Goal: Task Accomplishment & Management: Complete application form

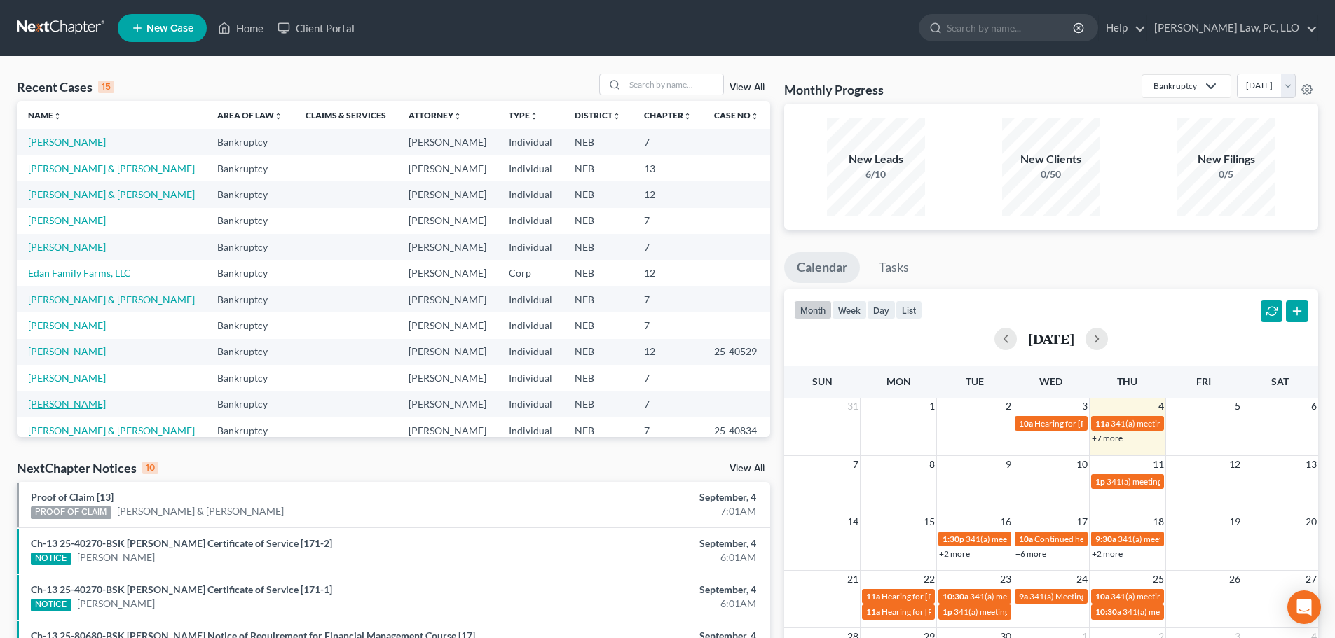
click at [42, 404] on link "[PERSON_NAME]" at bounding box center [67, 404] width 78 height 12
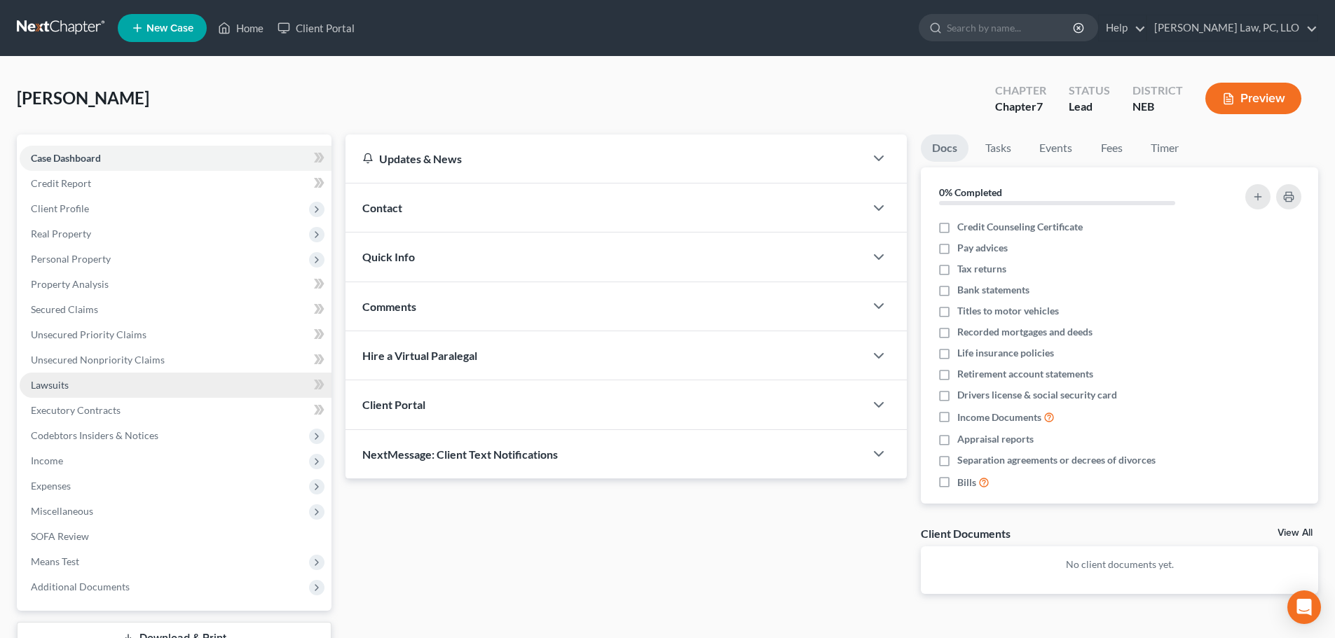
click at [57, 394] on link "Lawsuits" at bounding box center [176, 385] width 312 height 25
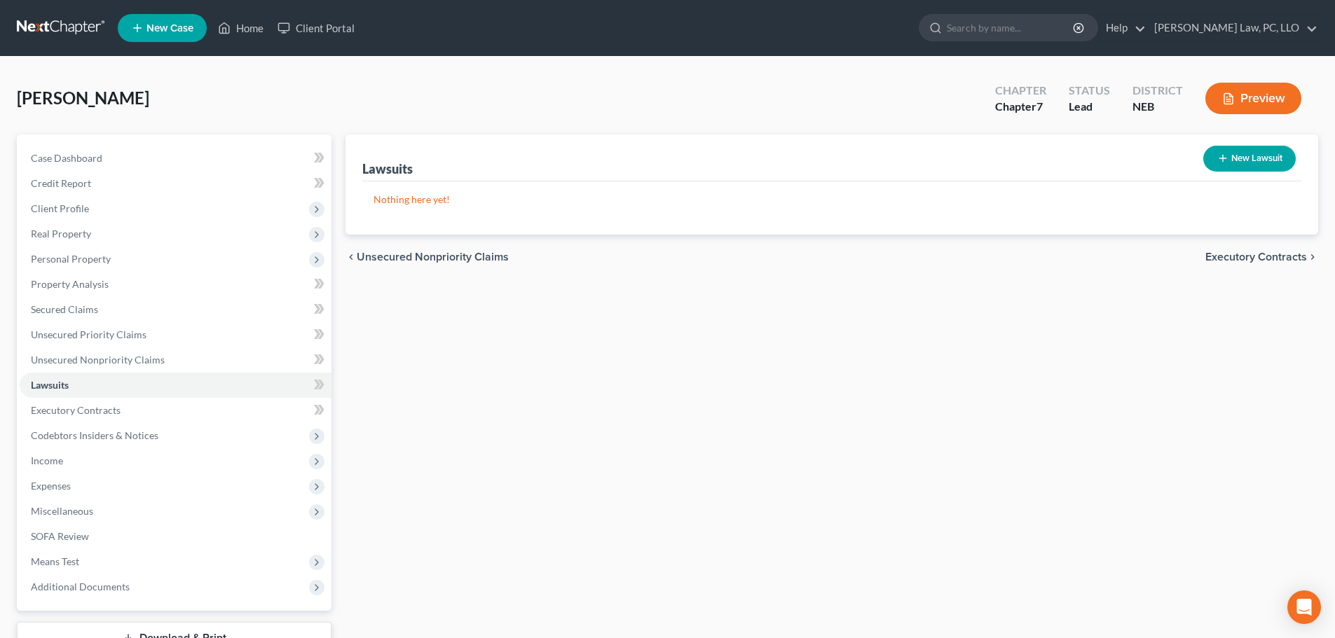
click at [1277, 160] on button "New Lawsuit" at bounding box center [1249, 159] width 93 height 26
select select "0"
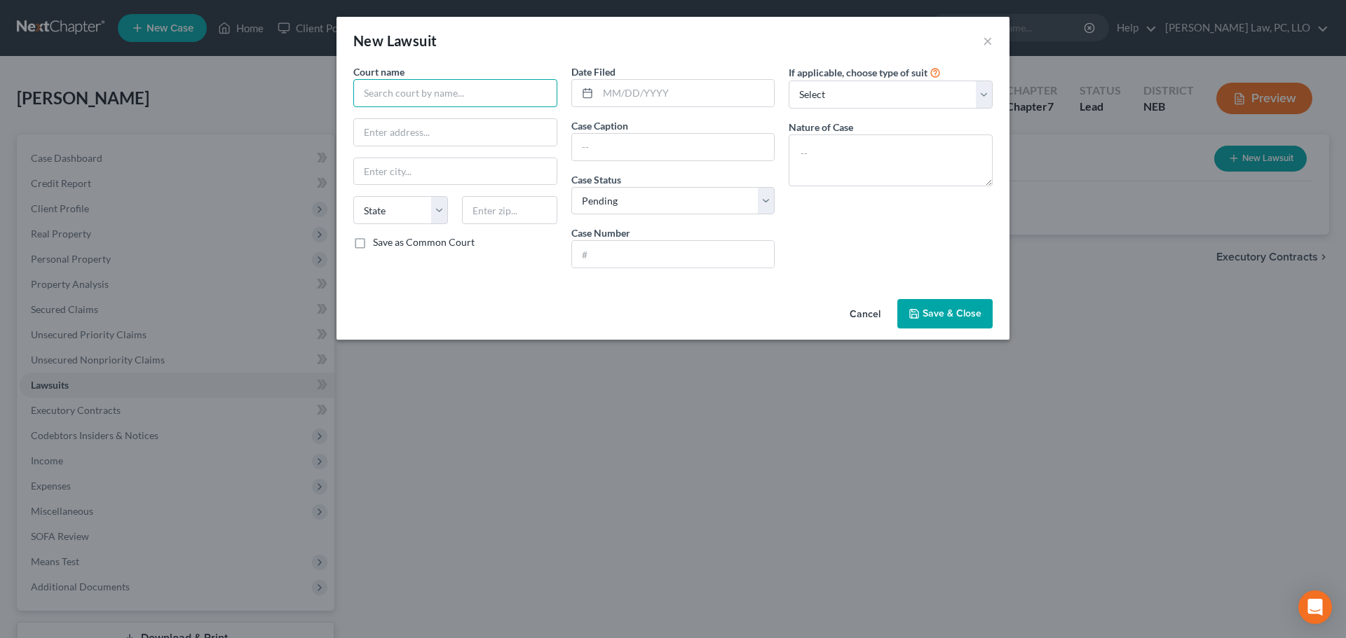
click at [414, 97] on input "text" at bounding box center [455, 93] width 204 height 28
type input "County Court of [GEOGRAPHIC_DATA]"
select select "30"
type input "[DATE]"
type input "Discover Bank"
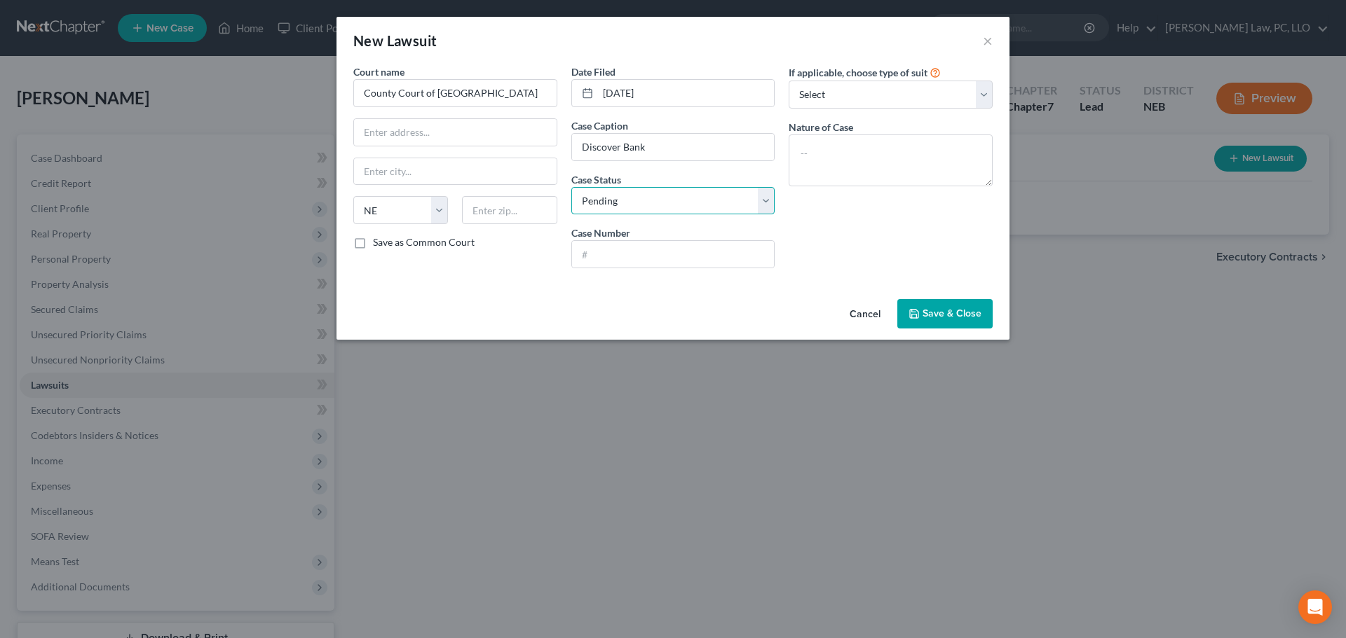
click at [656, 203] on select "Select Pending On Appeal Concluded" at bounding box center [673, 201] width 204 height 28
select select "2"
click at [571, 187] on select "Select Pending On Appeal Concluded" at bounding box center [673, 201] width 204 height 28
click at [617, 261] on input "text" at bounding box center [673, 254] width 203 height 27
type input "CI 24-16266"
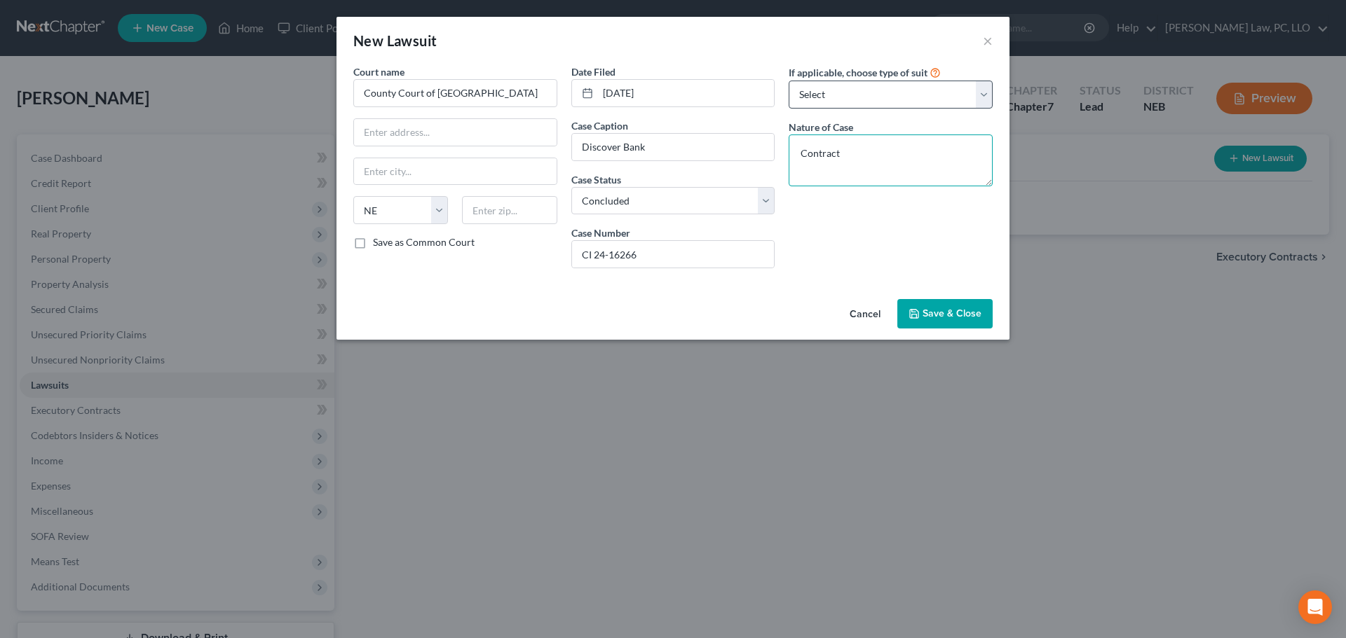
type textarea "Contract"
click at [824, 89] on select "Select Repossession Garnishment Foreclosure Attached, Seized, Or Levied Other" at bounding box center [890, 95] width 204 height 28
select select "4"
click at [788, 81] on select "Select Repossession Garnishment Foreclosure Attached, Seized, Or Levied Other" at bounding box center [890, 95] width 204 height 28
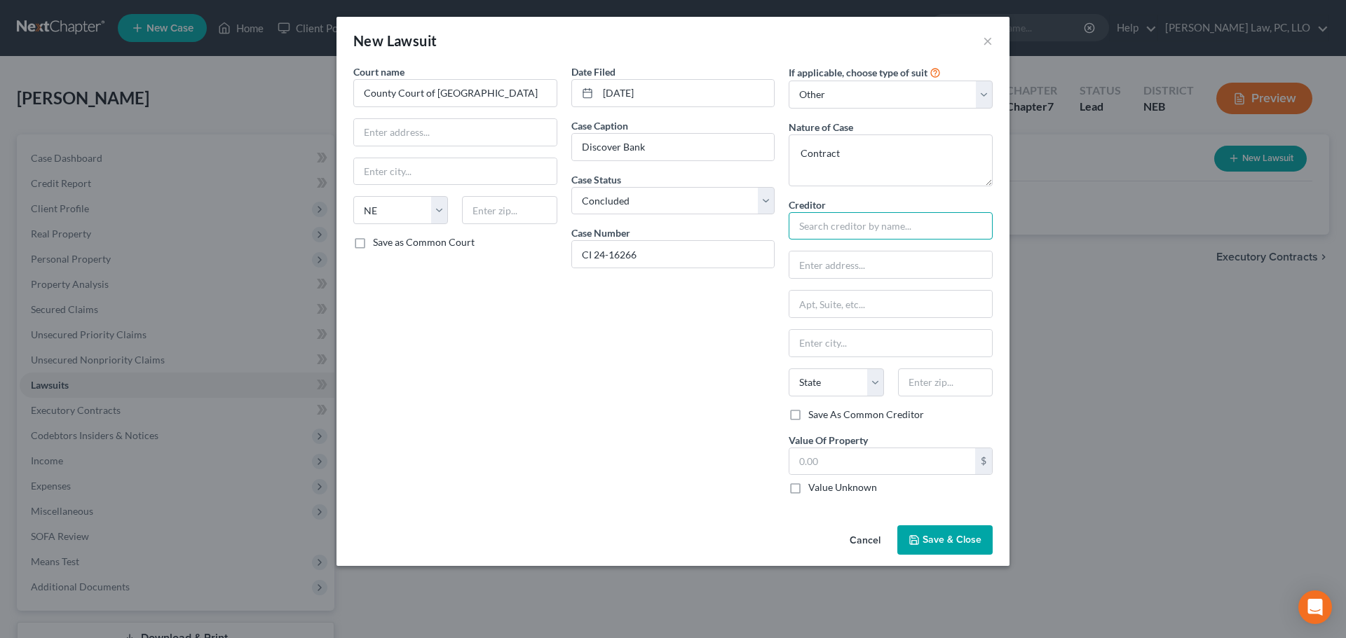
click at [813, 221] on input "text" at bounding box center [890, 226] width 204 height 28
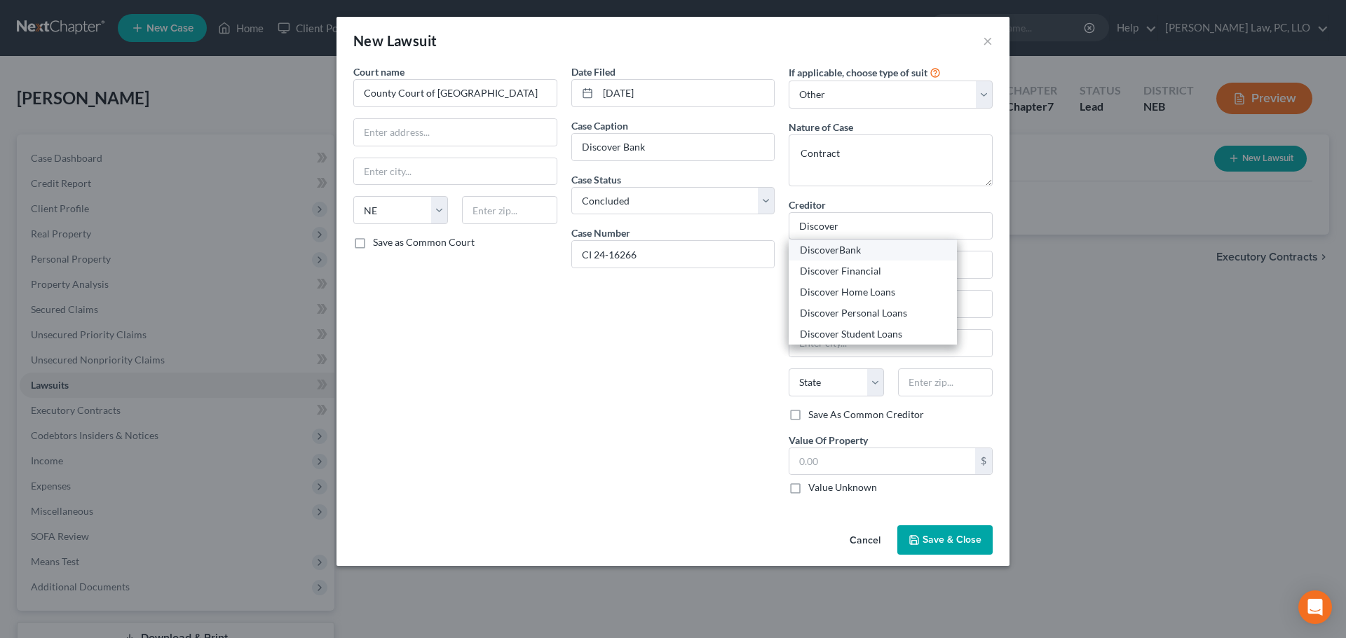
click at [835, 256] on div "DiscoverBank" at bounding box center [873, 250] width 146 height 14
type input "DiscoverBank"
type input "PO Box 15316"
type input "Wilmington"
select select "7"
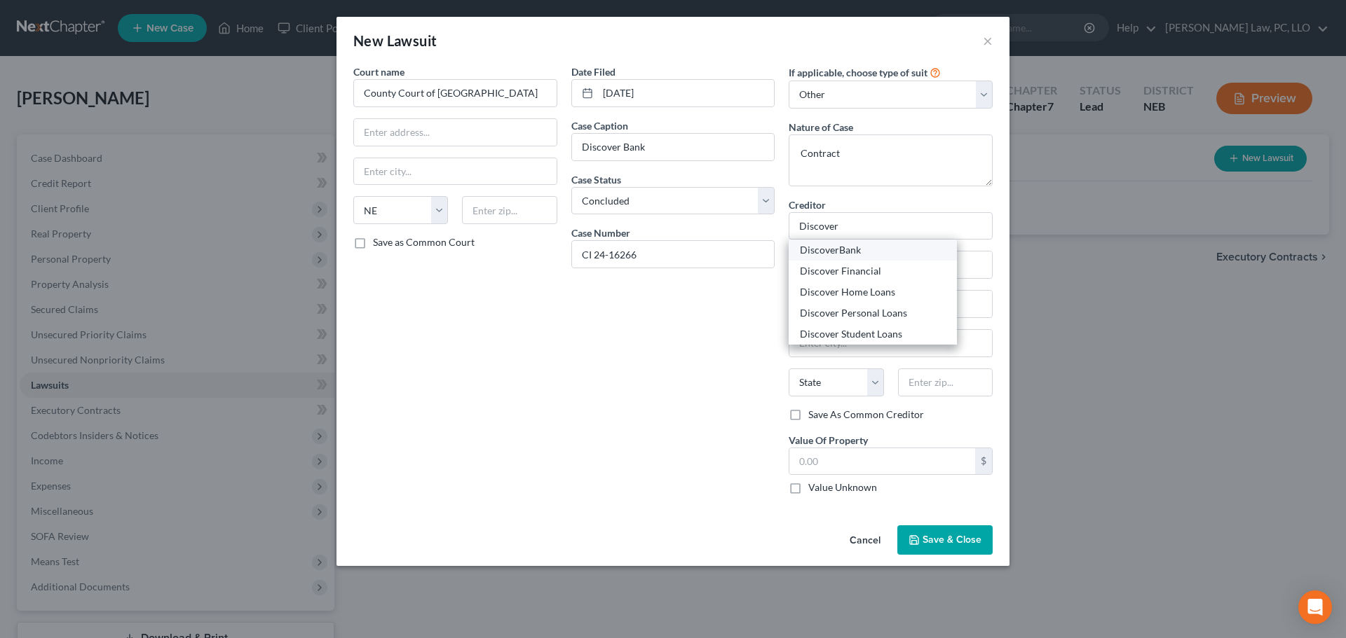
type input "19850"
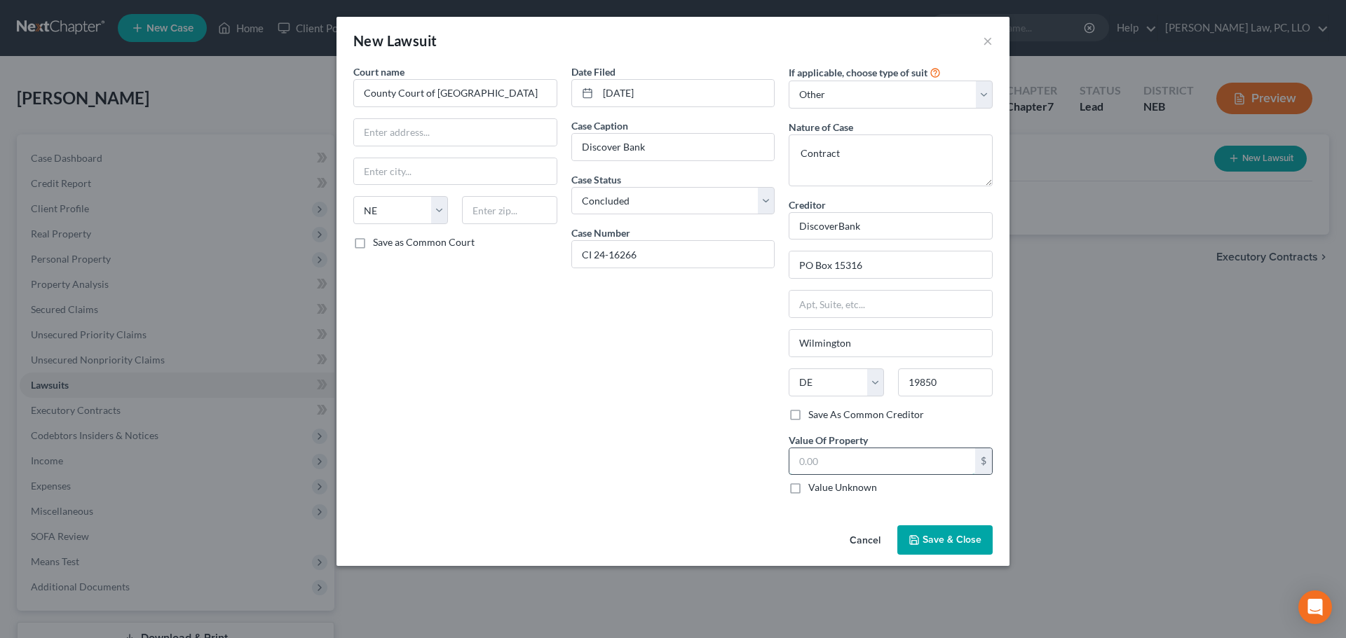
click at [837, 469] on input "text" at bounding box center [882, 462] width 186 height 27
type input "5,159.19"
click at [943, 542] on span "Save & Close" at bounding box center [951, 540] width 59 height 12
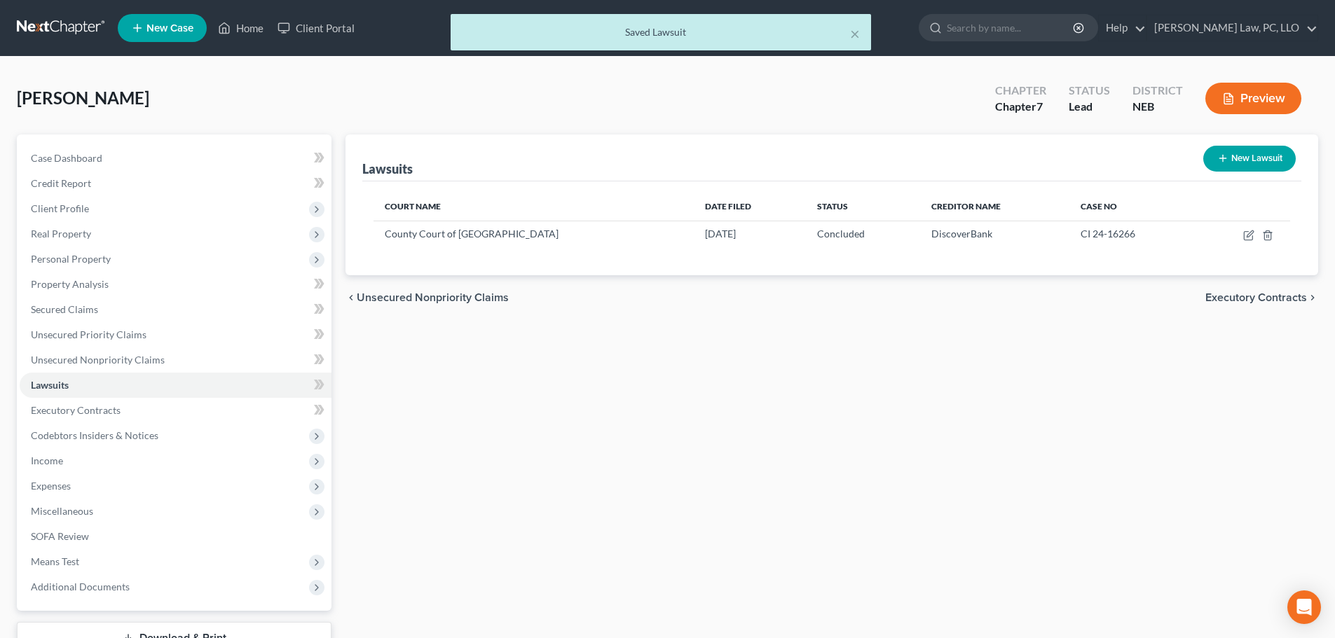
click at [1257, 163] on button "New Lawsuit" at bounding box center [1249, 159] width 93 height 26
select select "0"
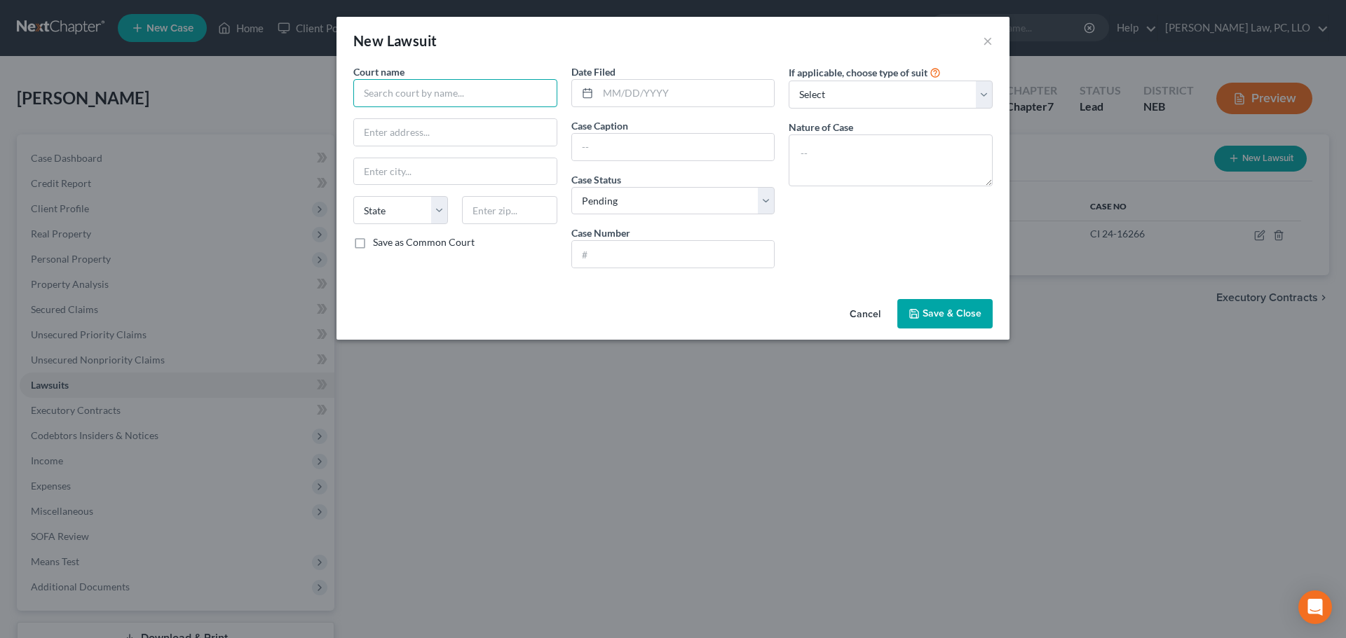
click at [493, 97] on input "text" at bounding box center [455, 93] width 204 height 28
type input "County Court of [GEOGRAPHIC_DATA]"
select select "30"
type input "[DATE]"
type input "Capital One Bank"
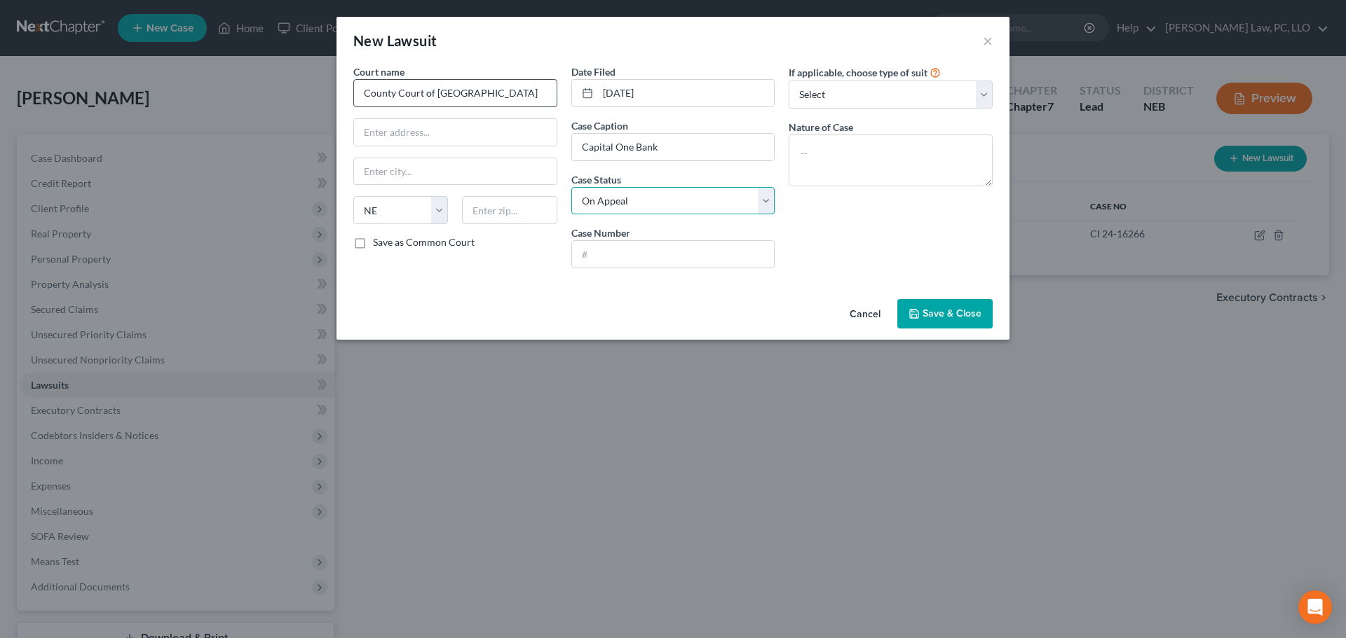
select select "2"
type input "CI 02-1812"
type textarea "Contract"
drag, startPoint x: 819, startPoint y: 93, endPoint x: 820, endPoint y: 104, distance: 11.9
click at [819, 93] on select "Select Repossession Garnishment Foreclosure Attached, Seized, Or Levied Other" at bounding box center [890, 95] width 204 height 28
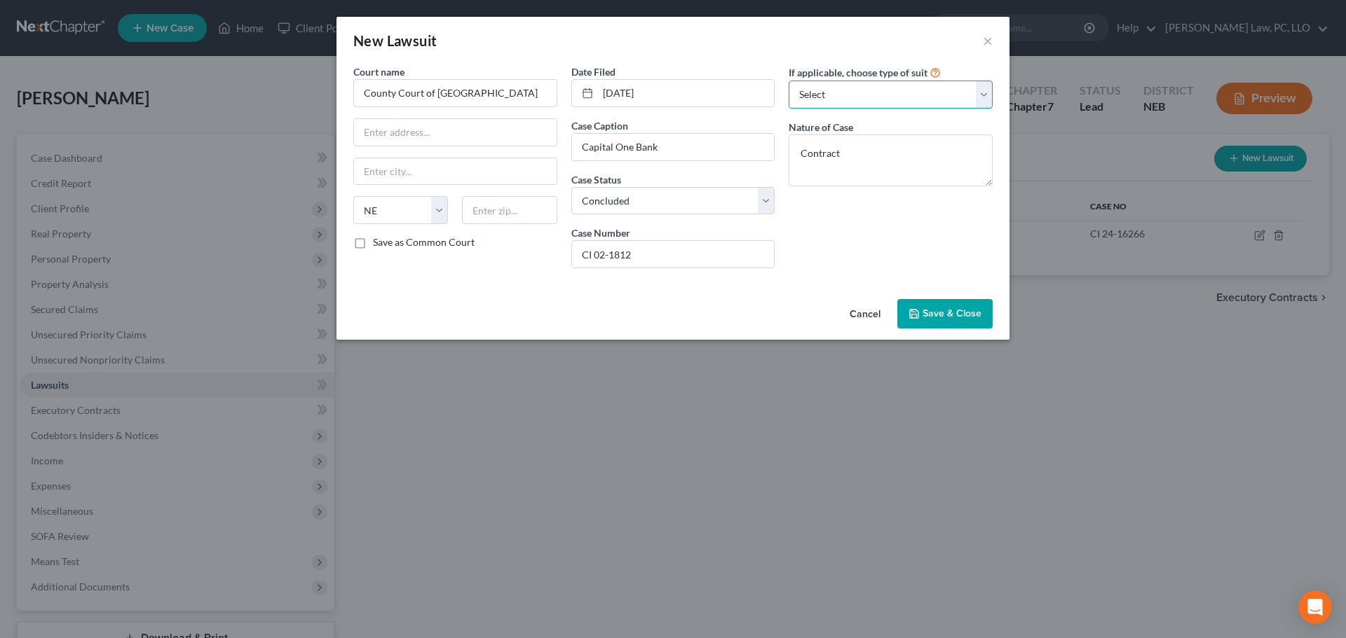
select select "4"
click at [788, 81] on select "Select Repossession Garnishment Foreclosure Attached, Seized, Or Levied Other" at bounding box center [890, 95] width 204 height 28
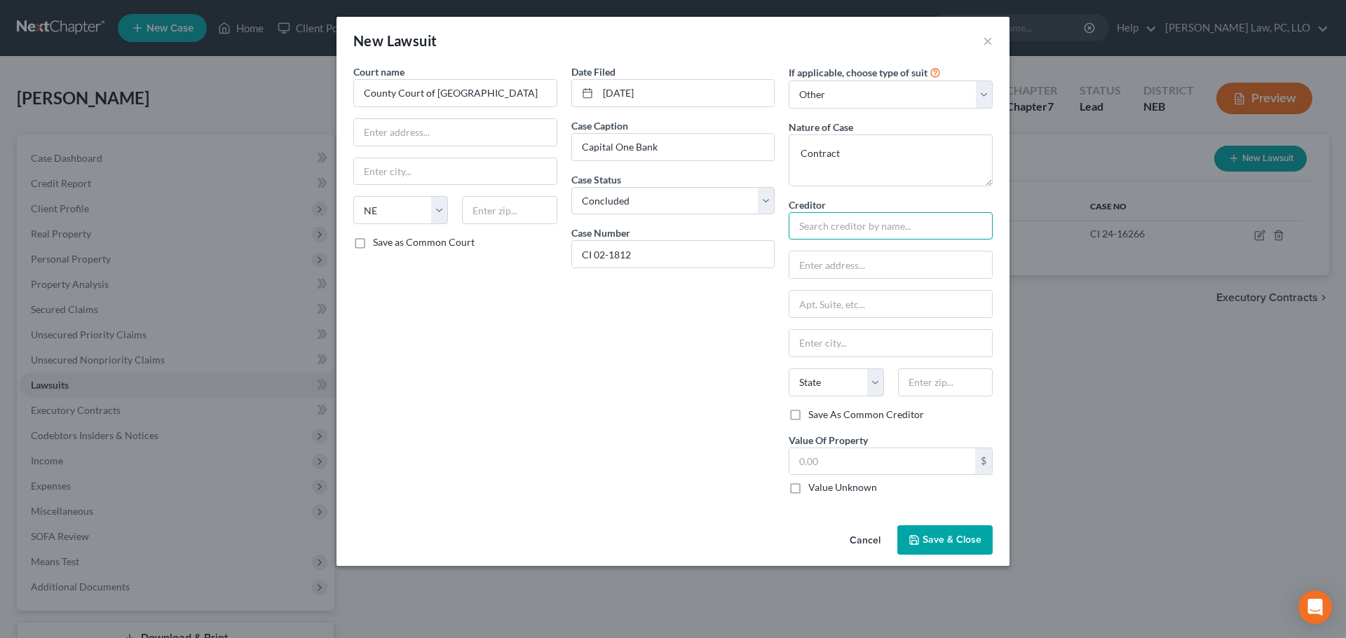
click at [843, 227] on input "text" at bounding box center [890, 226] width 204 height 28
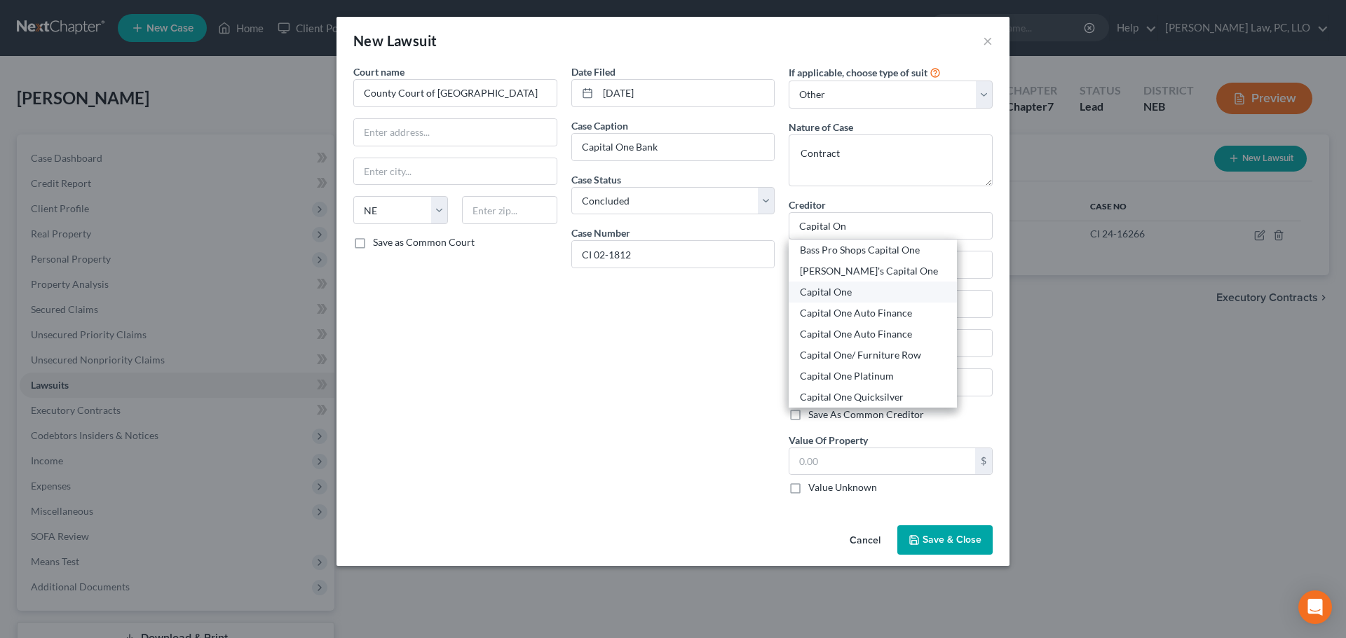
click at [857, 292] on div "Capital One" at bounding box center [873, 292] width 146 height 14
type input "Capital One"
type input "PO Box 31293"
type input "[GEOGRAPHIC_DATA]"
select select "46"
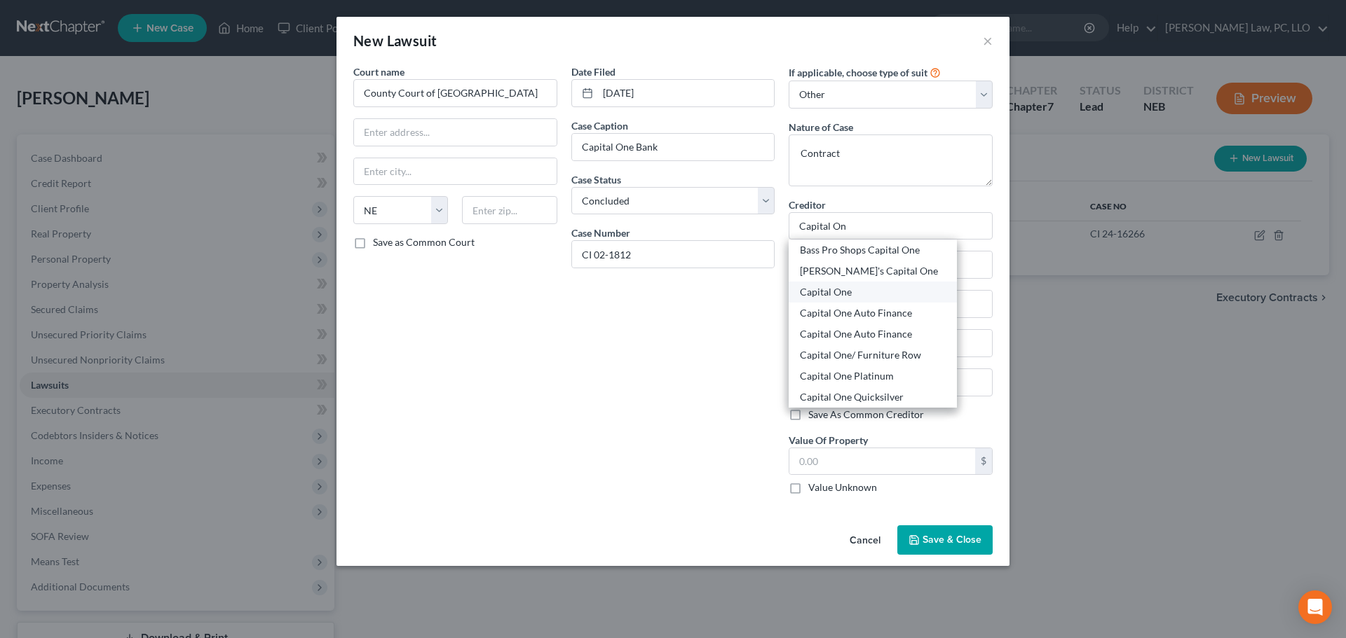
type input "84131"
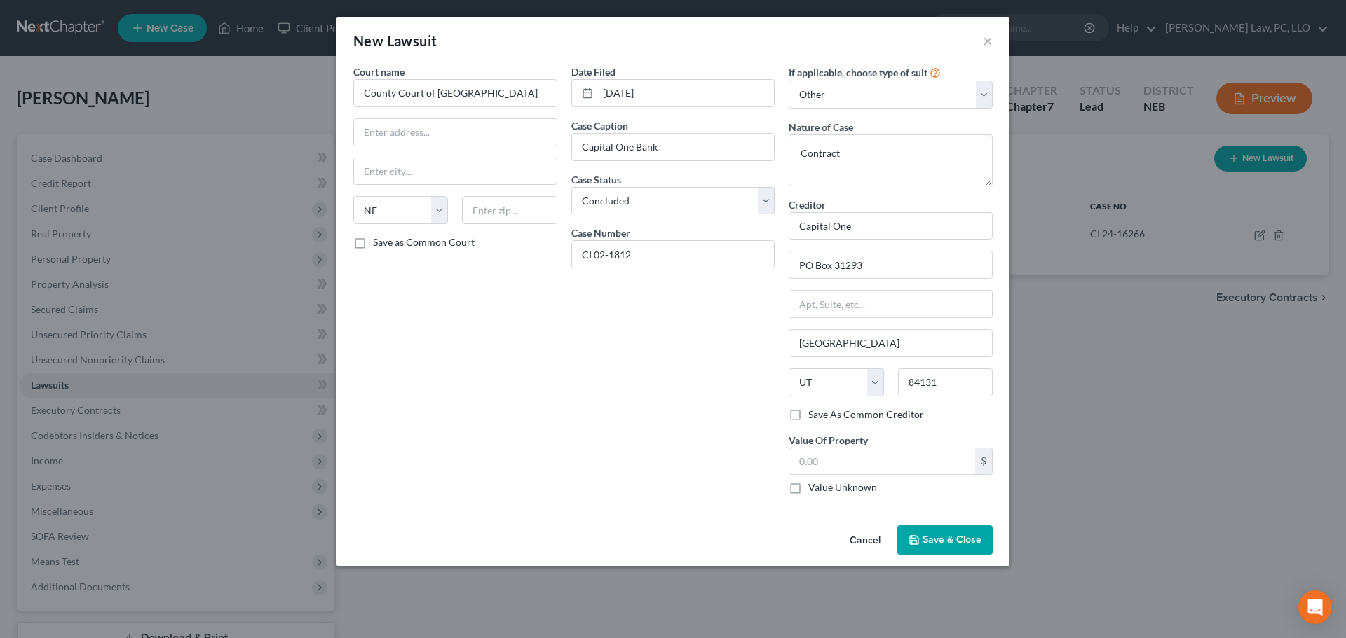
click at [857, 477] on div "$ Value Unknown" at bounding box center [890, 472] width 204 height 48
click at [855, 470] on input "text" at bounding box center [882, 462] width 186 height 27
type input "1,877.26"
click at [900, 529] on button "Save & Close" at bounding box center [944, 540] width 95 height 29
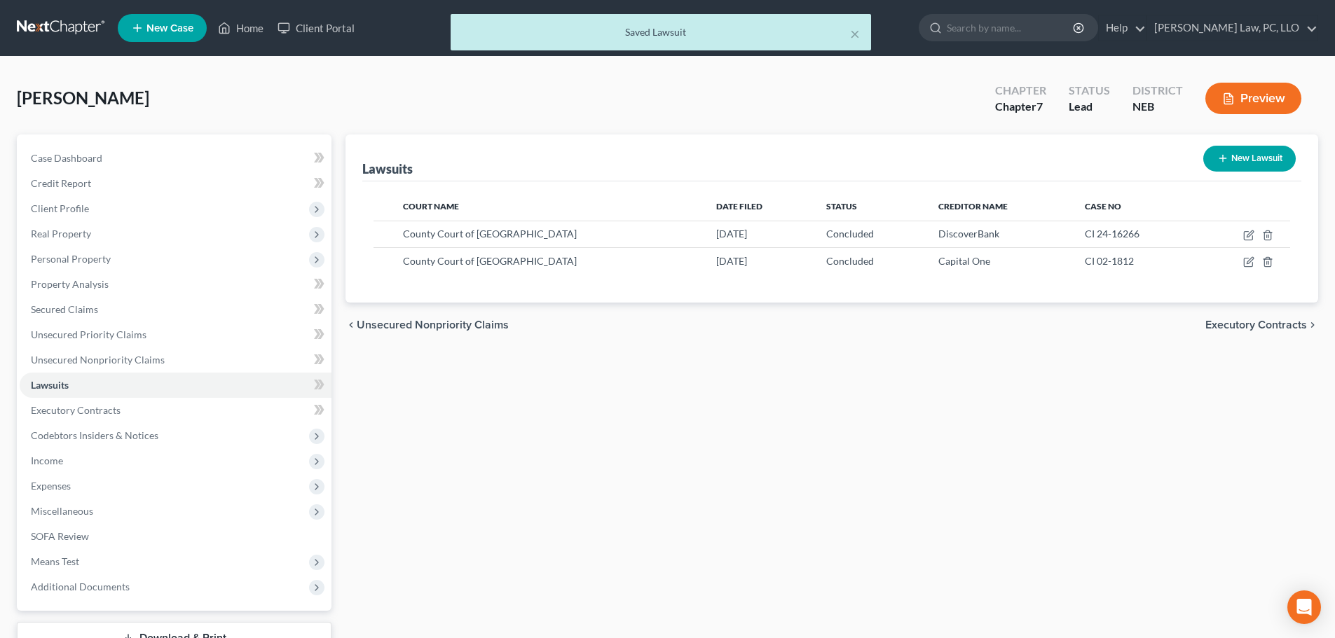
click at [1245, 160] on button "New Lawsuit" at bounding box center [1249, 159] width 93 height 26
select select "0"
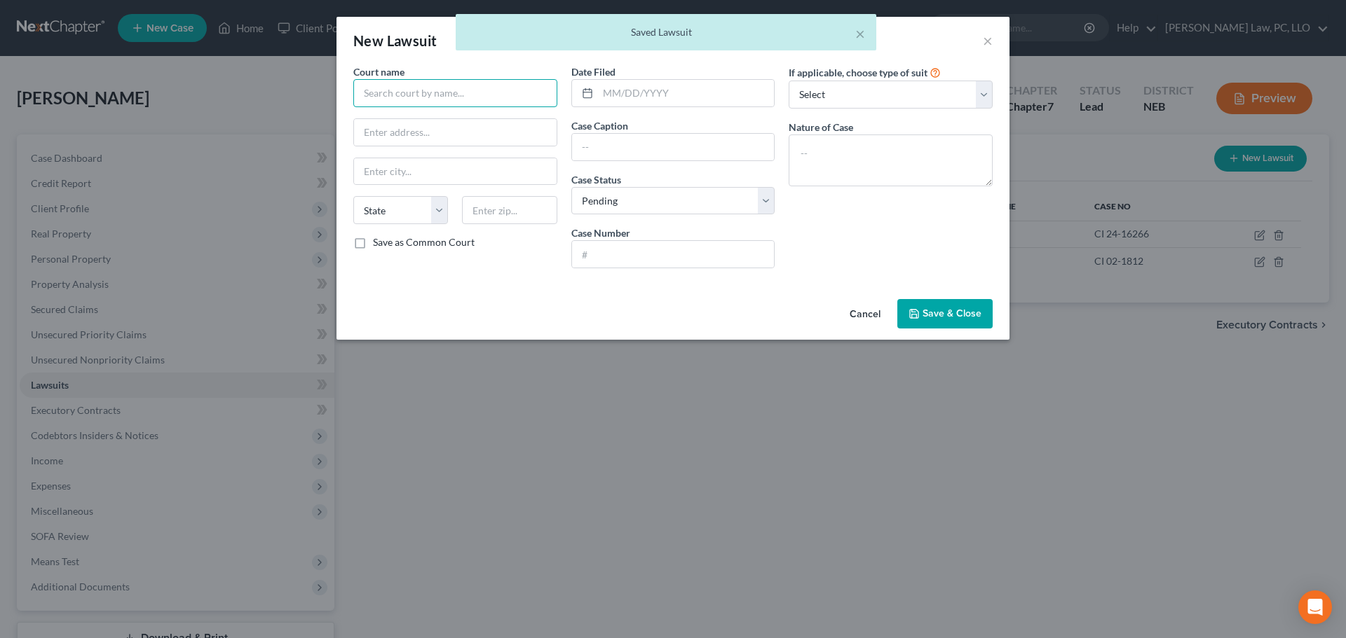
click at [437, 97] on input "text" at bounding box center [455, 93] width 204 height 28
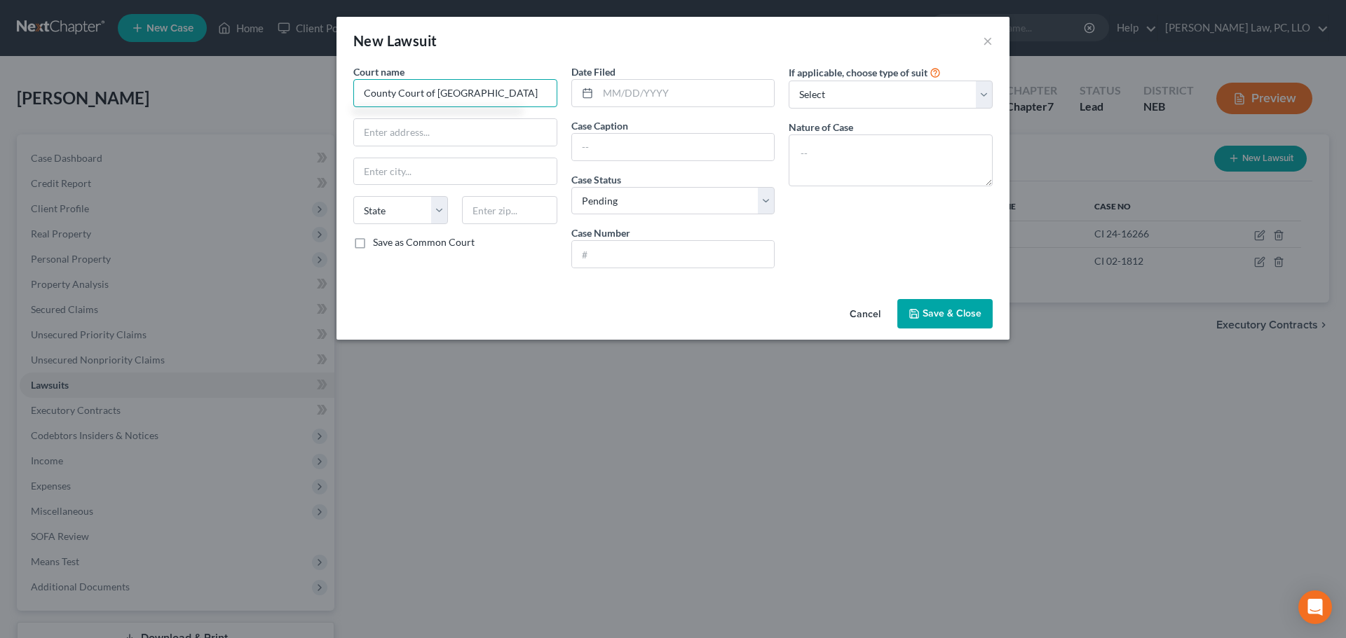
type input "County Court of [GEOGRAPHIC_DATA]"
select select "30"
type input "[DATE]"
type input "Midland Funding, LLC"
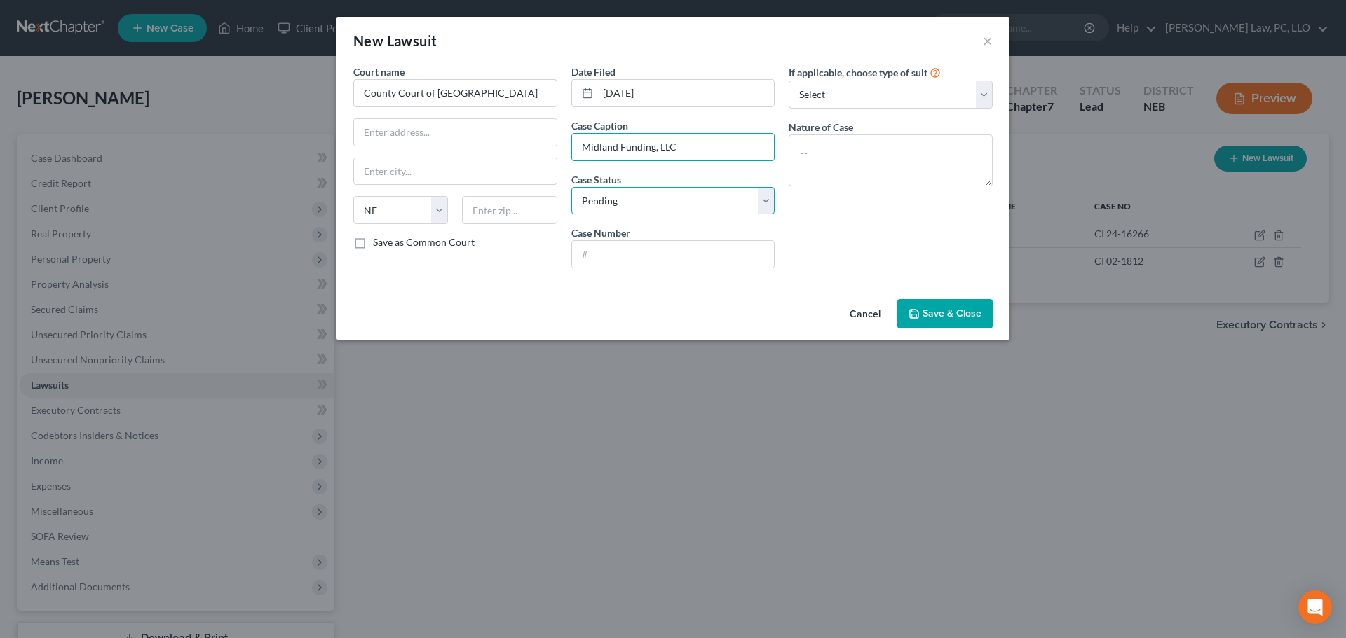
click at [664, 201] on select "Select Pending On Appeal Concluded" at bounding box center [673, 201] width 204 height 28
select select "2"
click at [571, 187] on select "Select Pending On Appeal Concluded" at bounding box center [673, 201] width 204 height 28
click at [629, 261] on input "text" at bounding box center [673, 254] width 203 height 27
type input "CI 12-17836"
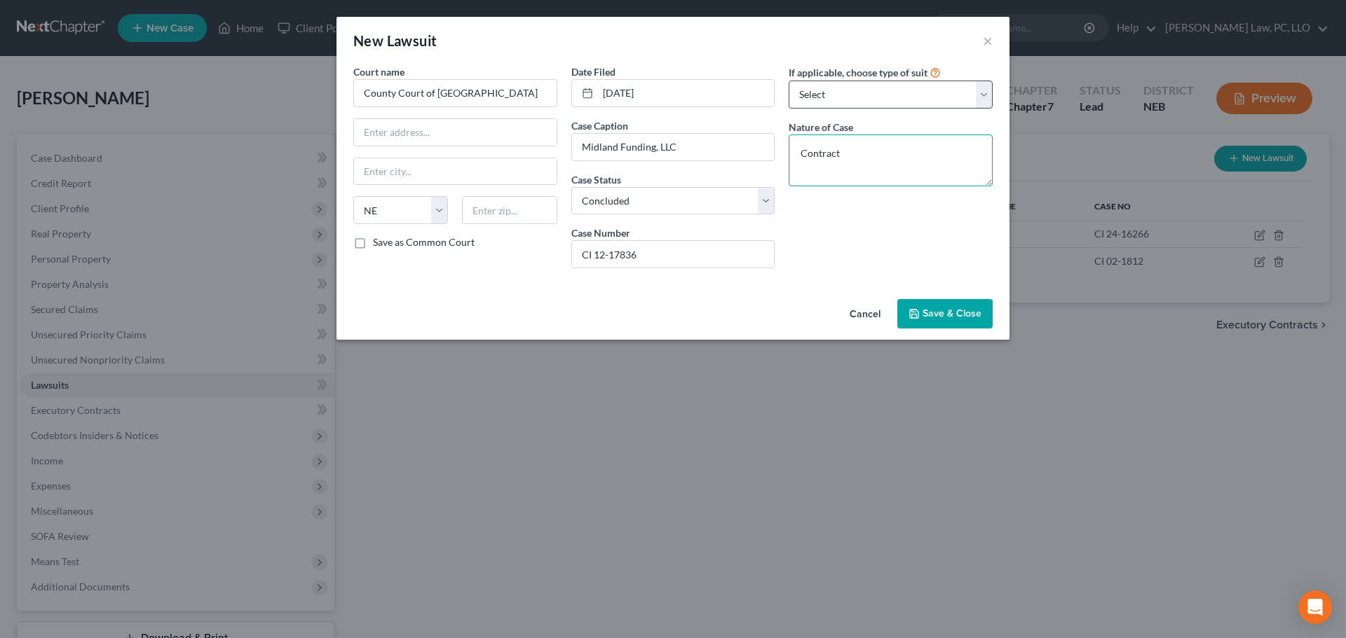
type textarea "Contract"
click at [813, 99] on select "Select Repossession Garnishment Foreclosure Attached, Seized, Or Levied Other" at bounding box center [890, 95] width 204 height 28
select select "4"
click at [788, 81] on select "Select Repossession Garnishment Foreclosure Attached, Seized, Or Levied Other" at bounding box center [890, 95] width 204 height 28
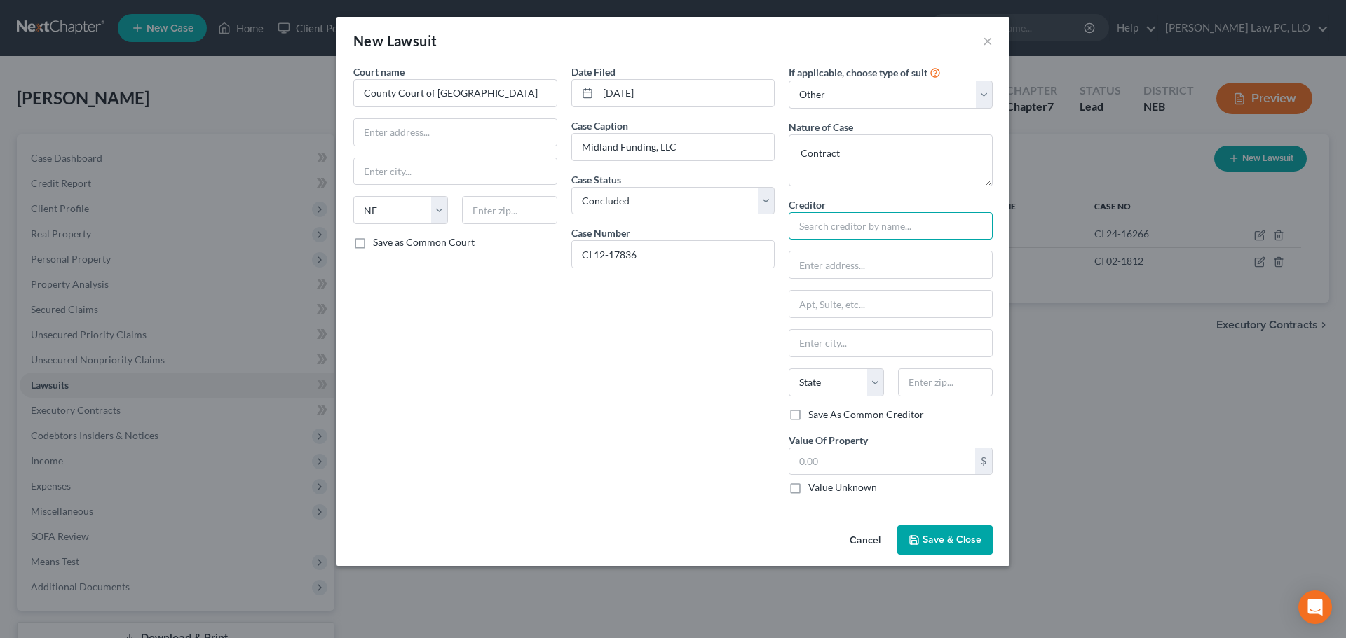
click at [807, 218] on input "text" at bounding box center [890, 226] width 204 height 28
click at [841, 249] on div "Midland Funding, LLC" at bounding box center [873, 250] width 146 height 14
type input "Midland Funding, LLC"
type input "PO Box 939069"
type input "Attn Bankruptcy Dept"
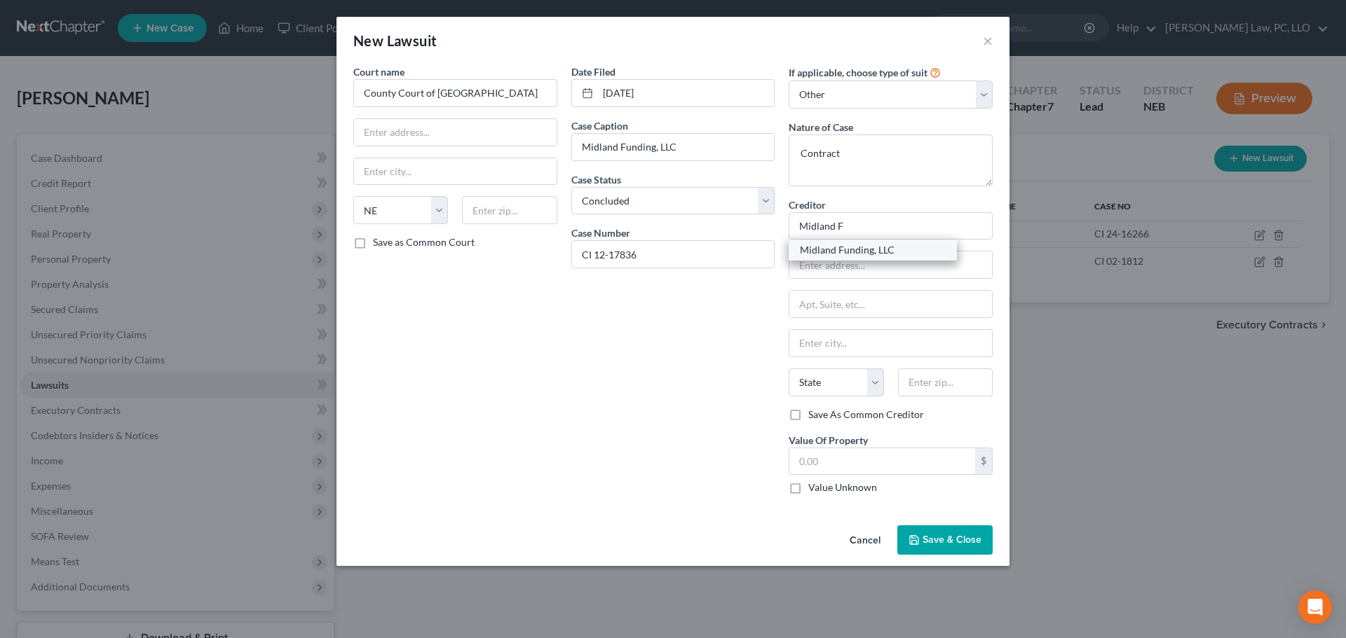
type input "[GEOGRAPHIC_DATA]"
select select "4"
type input "92193"
click at [882, 471] on input "text" at bounding box center [882, 462] width 186 height 27
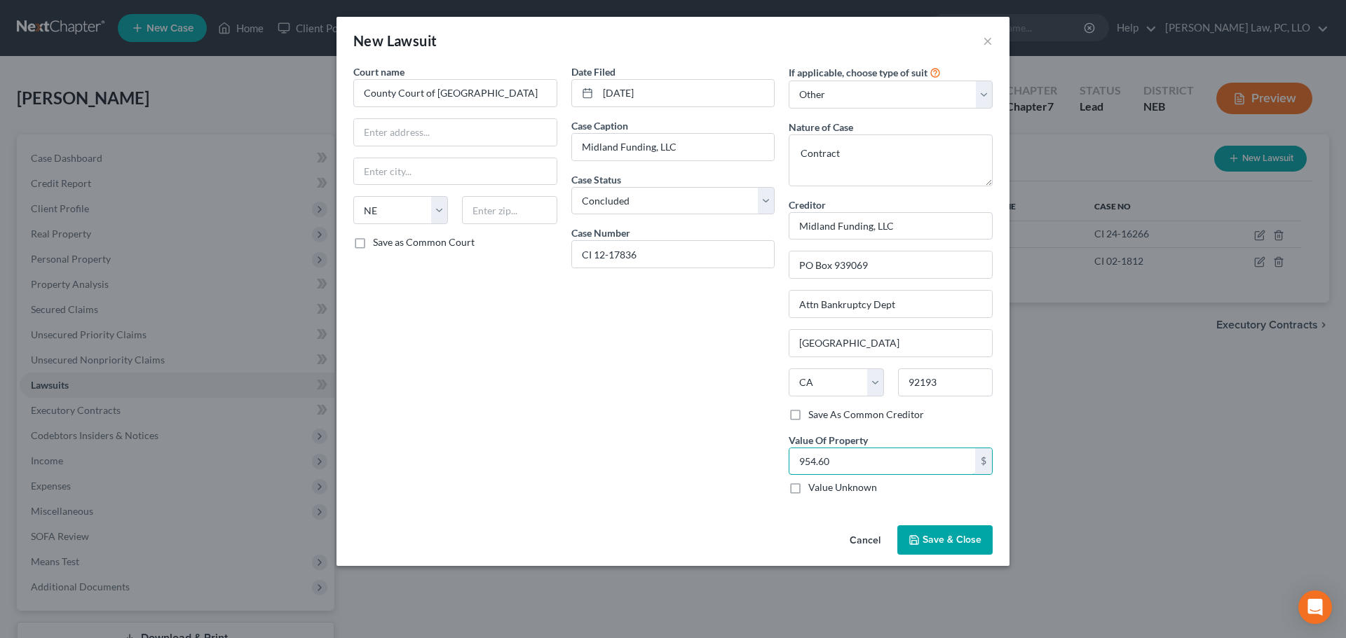
type input "954.60"
click at [919, 549] on button "Save & Close" at bounding box center [944, 540] width 95 height 29
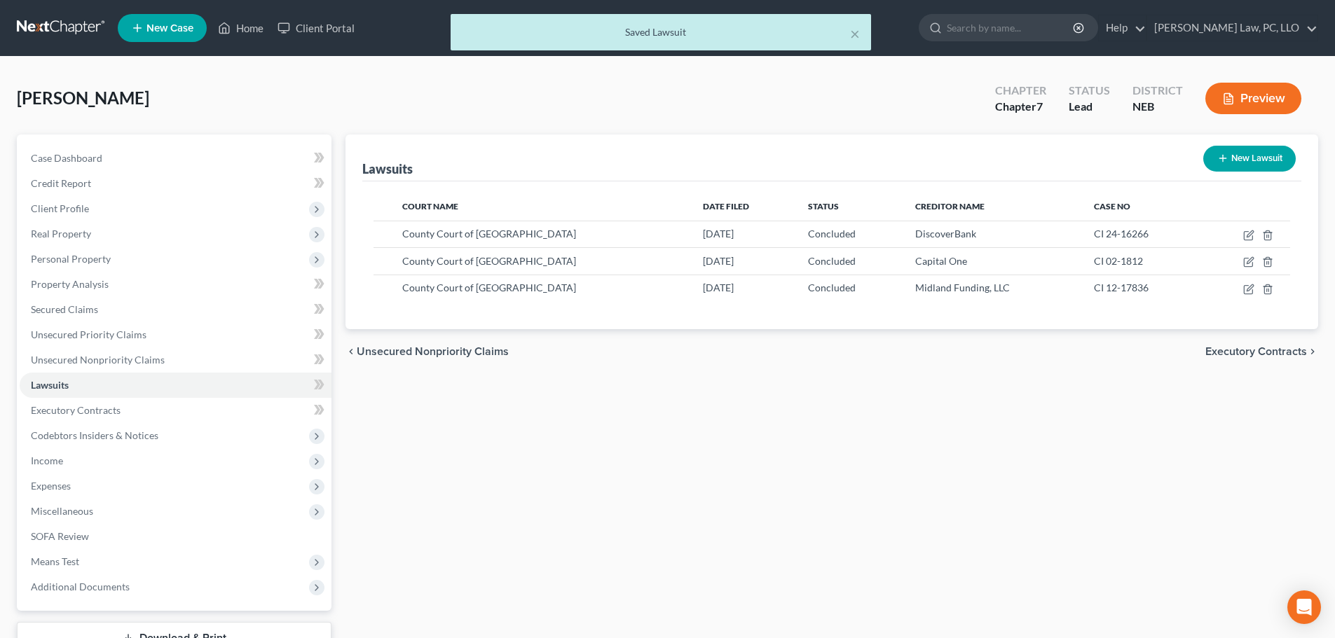
click at [1254, 161] on button "New Lawsuit" at bounding box center [1249, 159] width 93 height 26
select select "0"
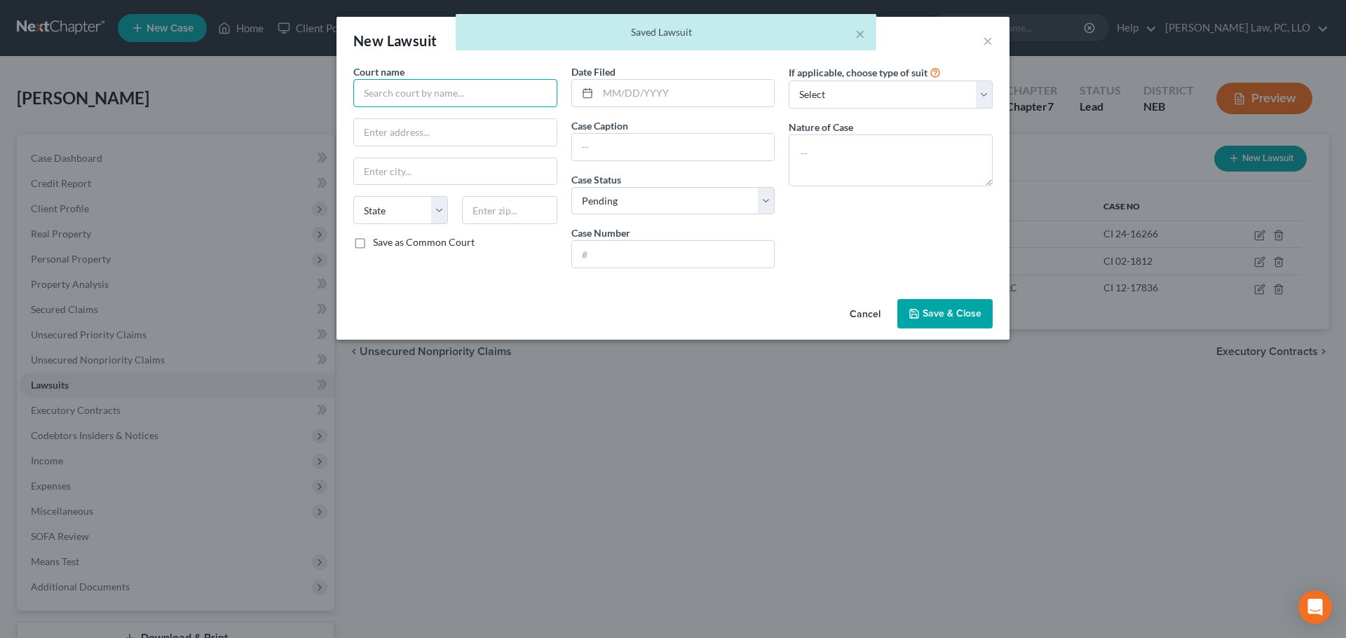
click at [379, 88] on input "text" at bounding box center [455, 93] width 204 height 28
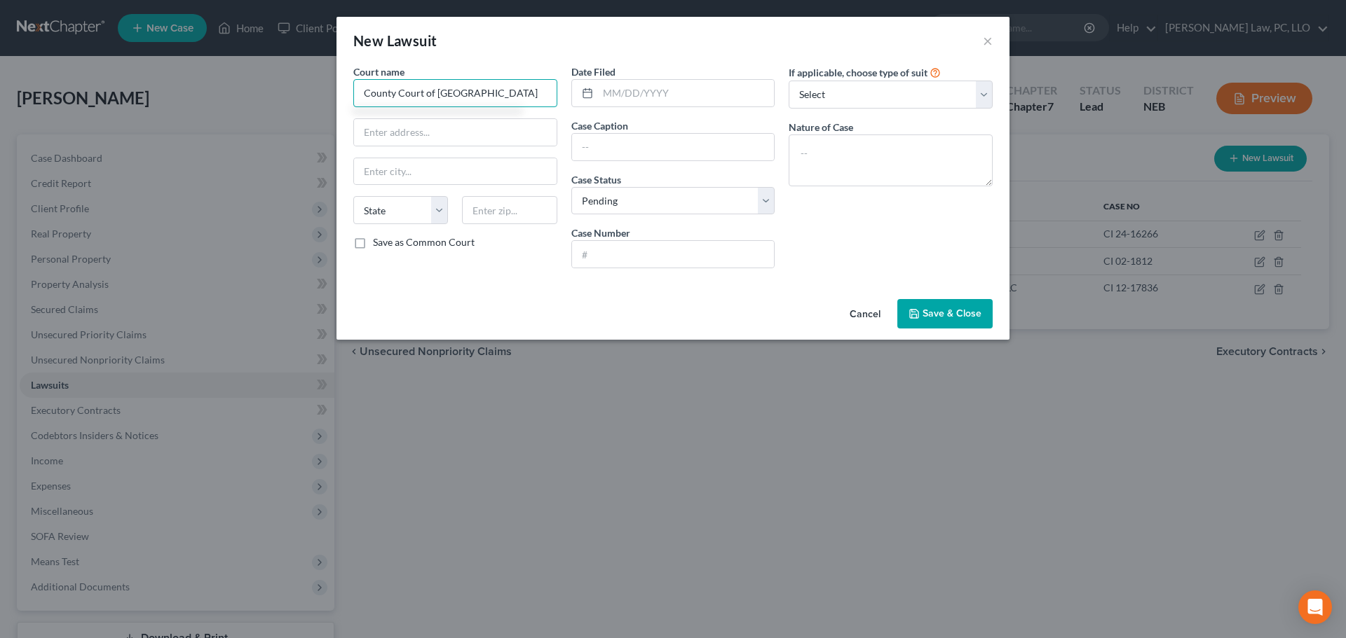
type input "County Court of [GEOGRAPHIC_DATA]"
select select "30"
type input "[DATE]"
type input "LVNV Funding, LLC"
click at [644, 196] on select "Select Pending On Appeal Concluded" at bounding box center [673, 201] width 204 height 28
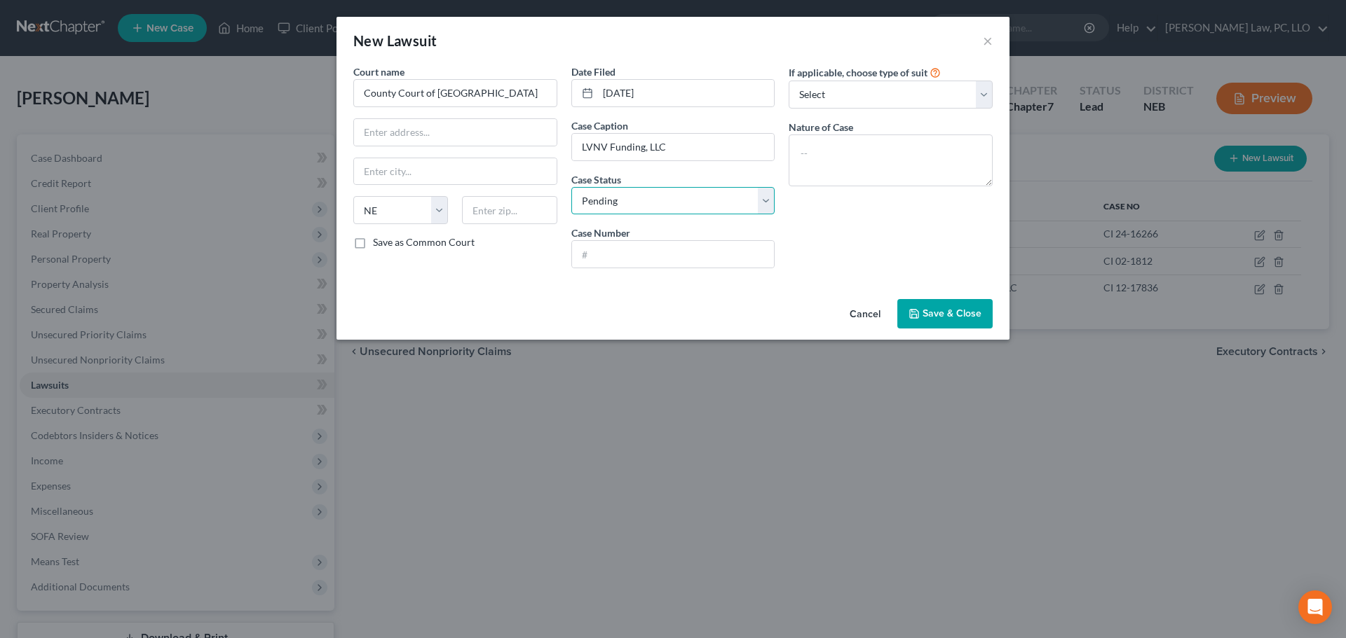
select select "2"
click at [571, 187] on select "Select Pending On Appeal Concluded" at bounding box center [673, 201] width 204 height 28
click at [619, 263] on input "text" at bounding box center [673, 254] width 203 height 27
type input "CI 24-9622"
type textarea "Contract"
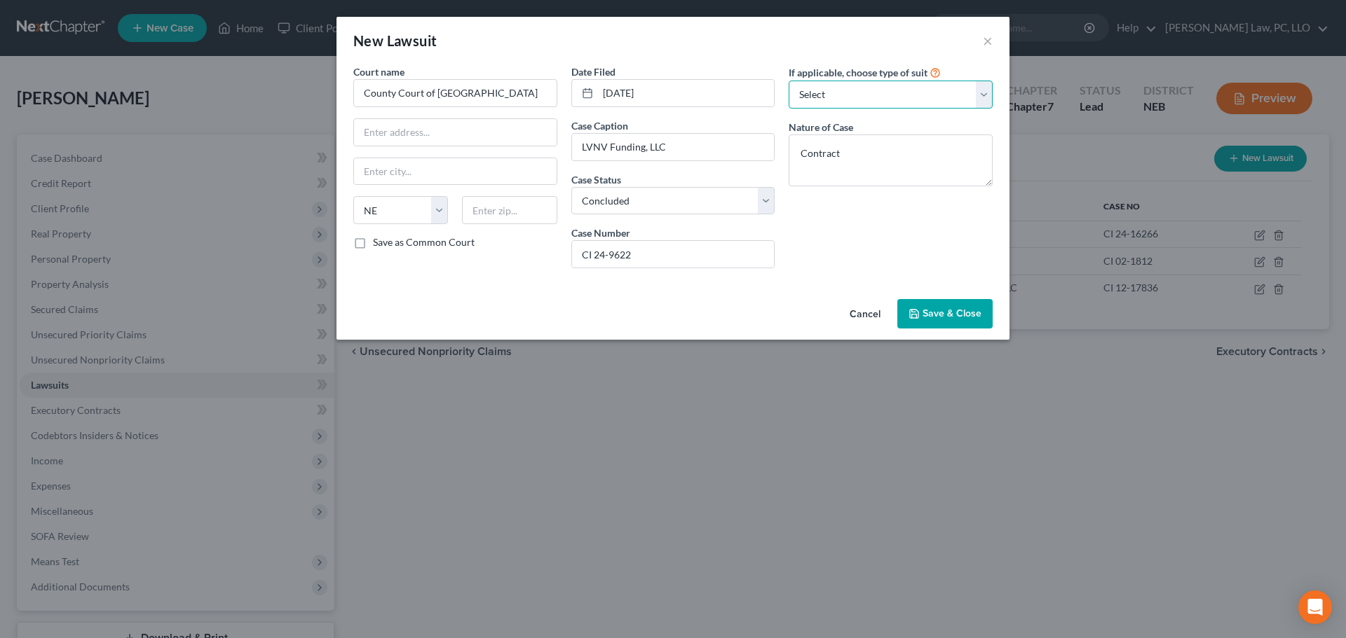
drag, startPoint x: 894, startPoint y: 90, endPoint x: 891, endPoint y: 103, distance: 13.6
click at [894, 90] on select "Select Repossession Garnishment Foreclosure Attached, Seized, Or Levied Other" at bounding box center [890, 95] width 204 height 28
select select "4"
click at [788, 81] on select "Select Repossession Garnishment Foreclosure Attached, Seized, Or Levied Other" at bounding box center [890, 95] width 204 height 28
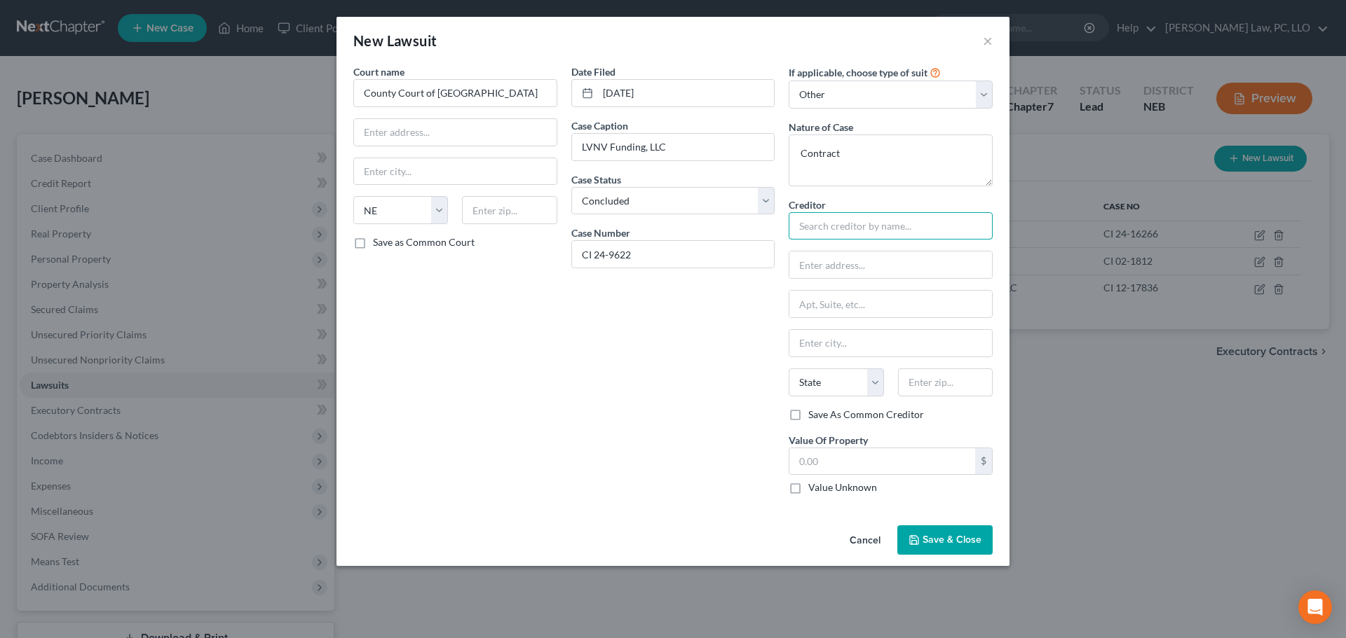
click at [841, 221] on input "text" at bounding box center [890, 226] width 204 height 28
click at [845, 254] on div "LVNV Funding, LLC" at bounding box center [873, 250] width 146 height 14
type input "LVNV Funding, LLC"
type input "[STREET_ADDRESS]"
type input "[GEOGRAPHIC_DATA]"
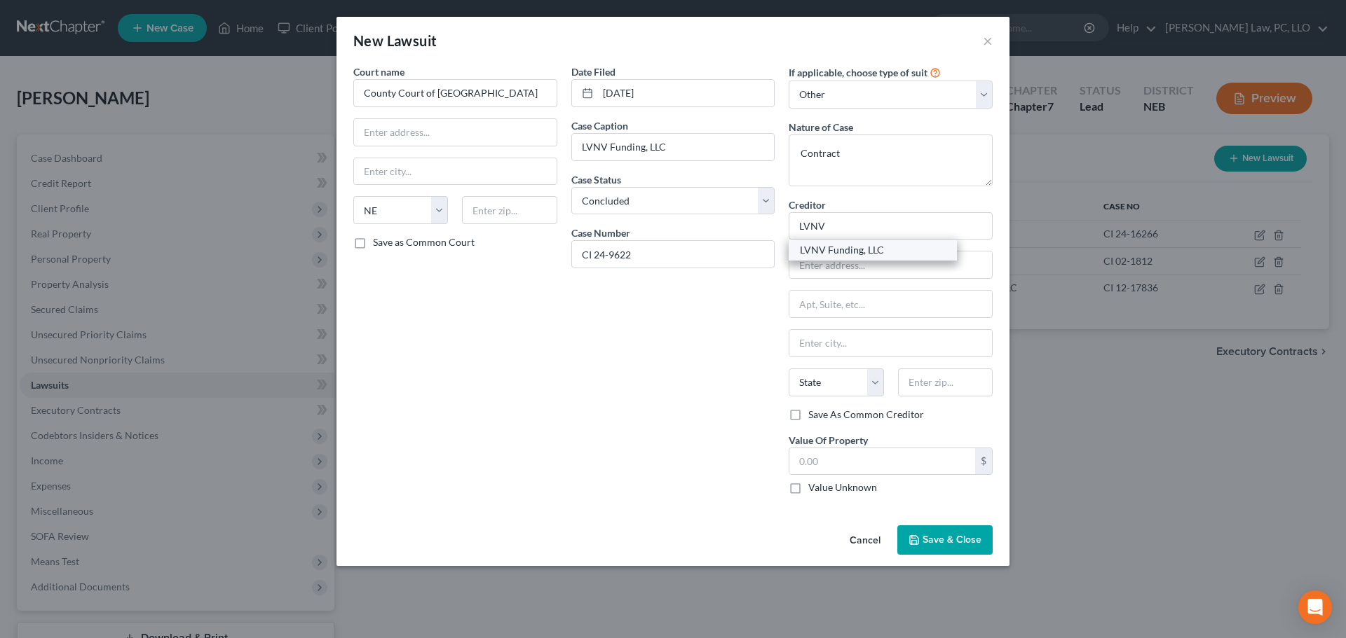
select select "31"
type input "89113"
click at [830, 466] on input "text" at bounding box center [882, 462] width 186 height 27
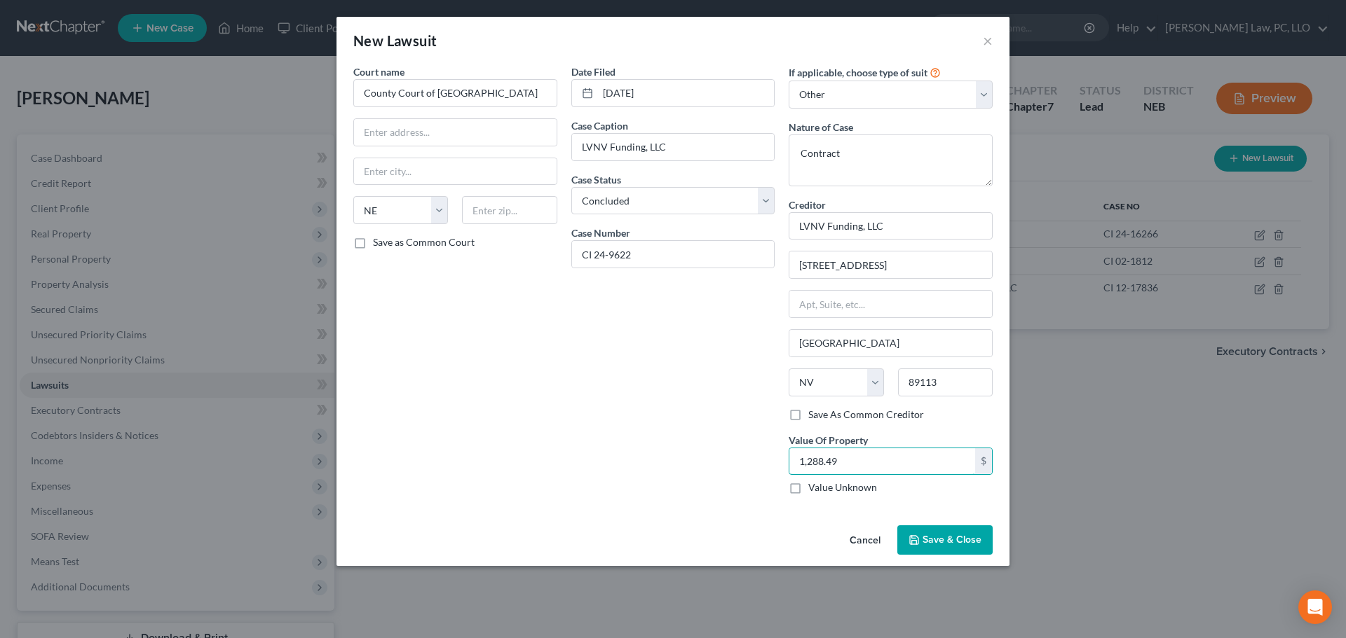
type input "1,288.49"
click at [935, 547] on button "Save & Close" at bounding box center [944, 540] width 95 height 29
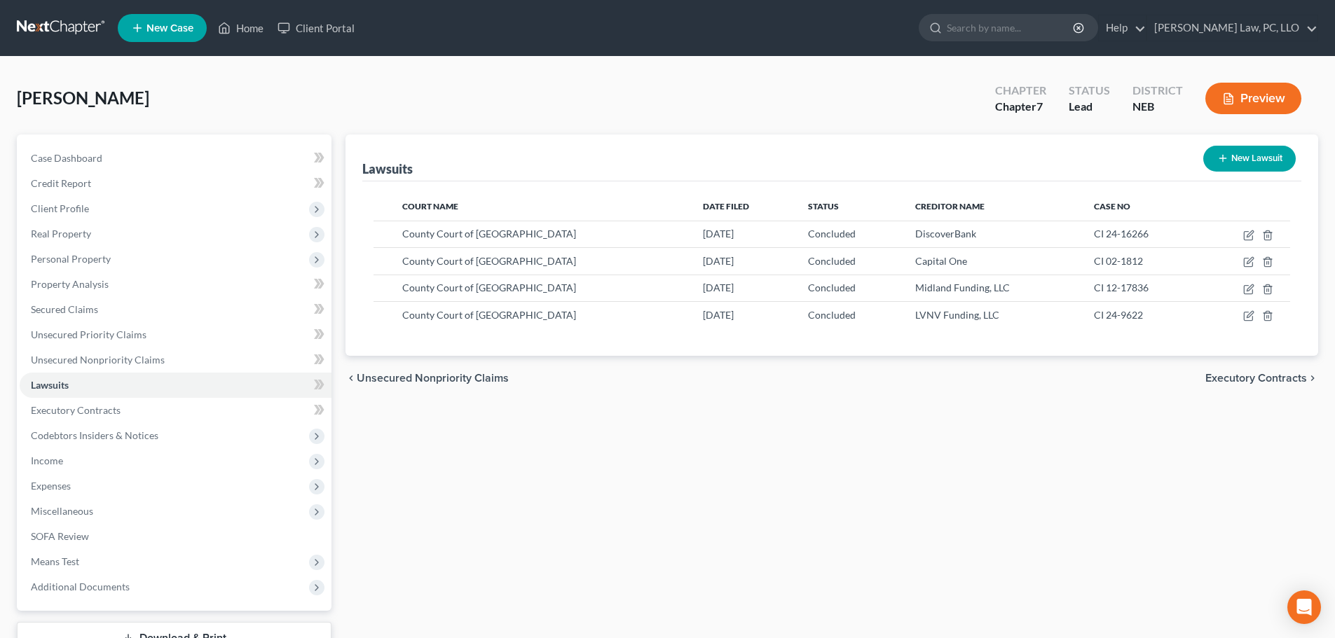
drag, startPoint x: 891, startPoint y: 493, endPoint x: 870, endPoint y: 487, distance: 22.4
click at [890, 492] on div "Lawsuits New Lawsuit Court Name Date Filed Status Creditor Name Case No County …" at bounding box center [831, 413] width 987 height 557
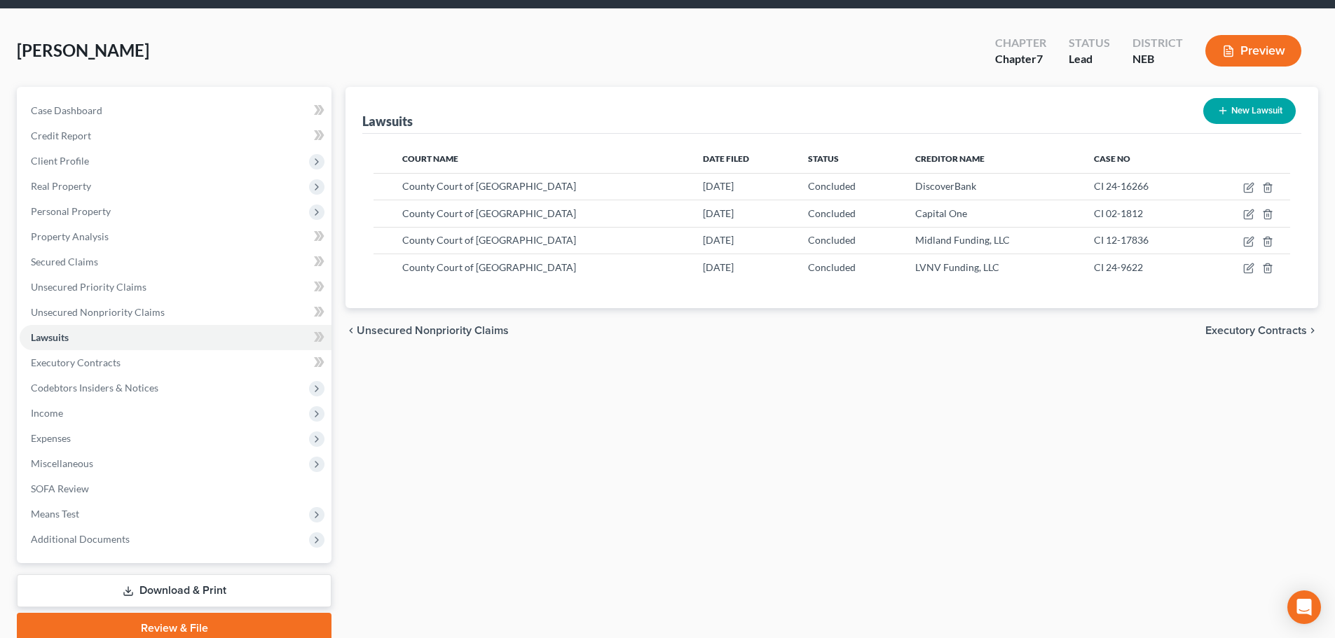
scroll to position [107, 0]
